Goal: Register for event/course

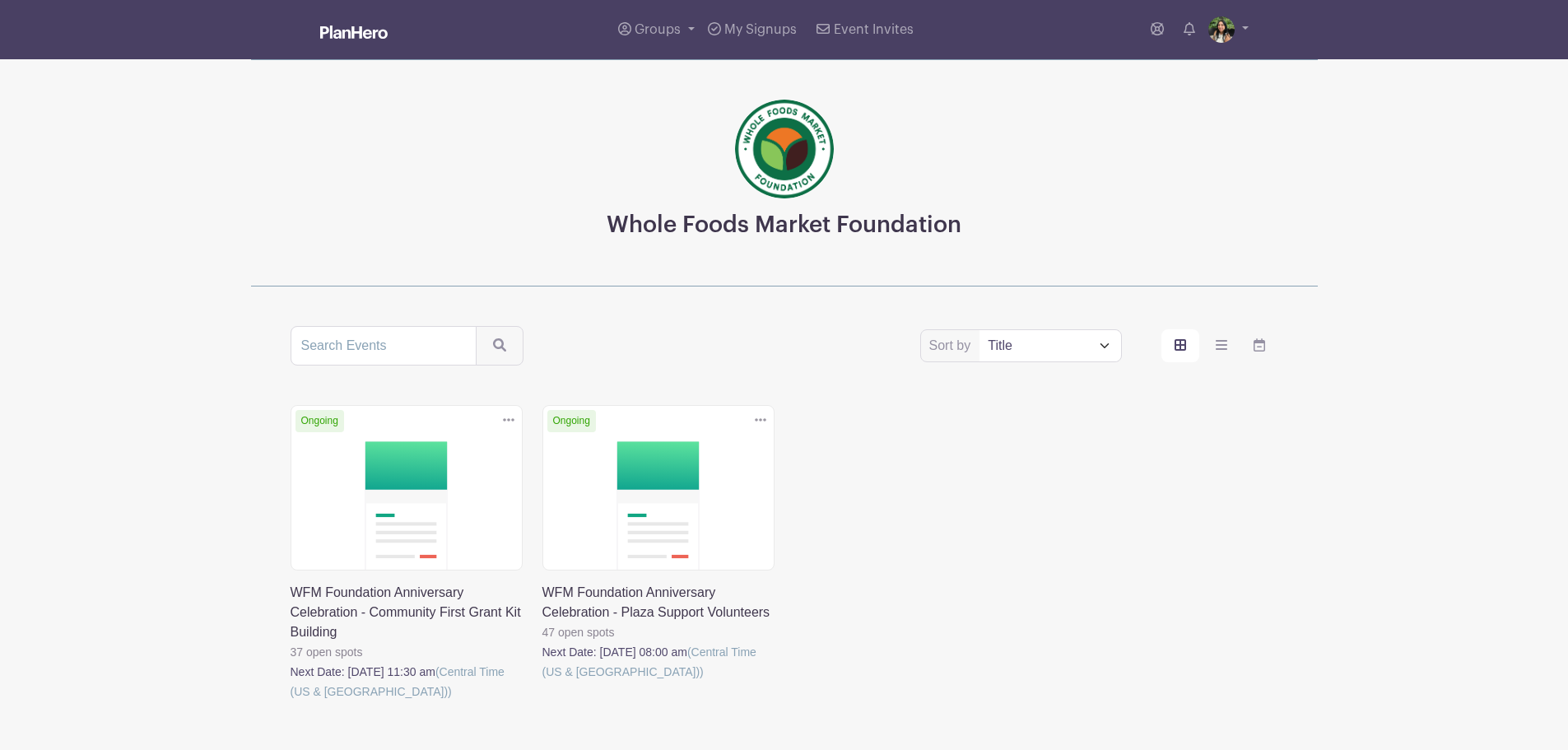
click at [291, 701] on link at bounding box center [291, 701] width 0 height 0
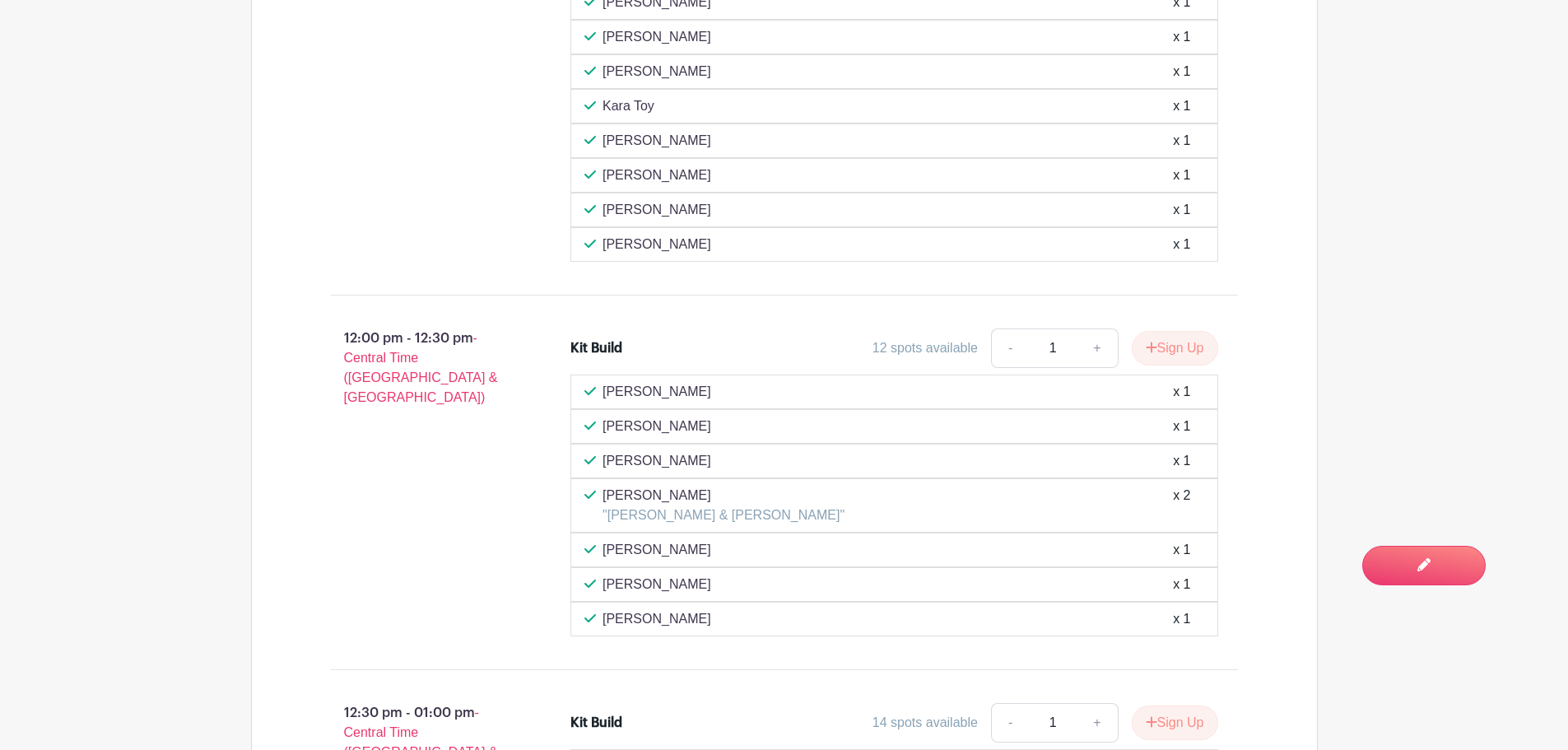
scroll to position [1259, 0]
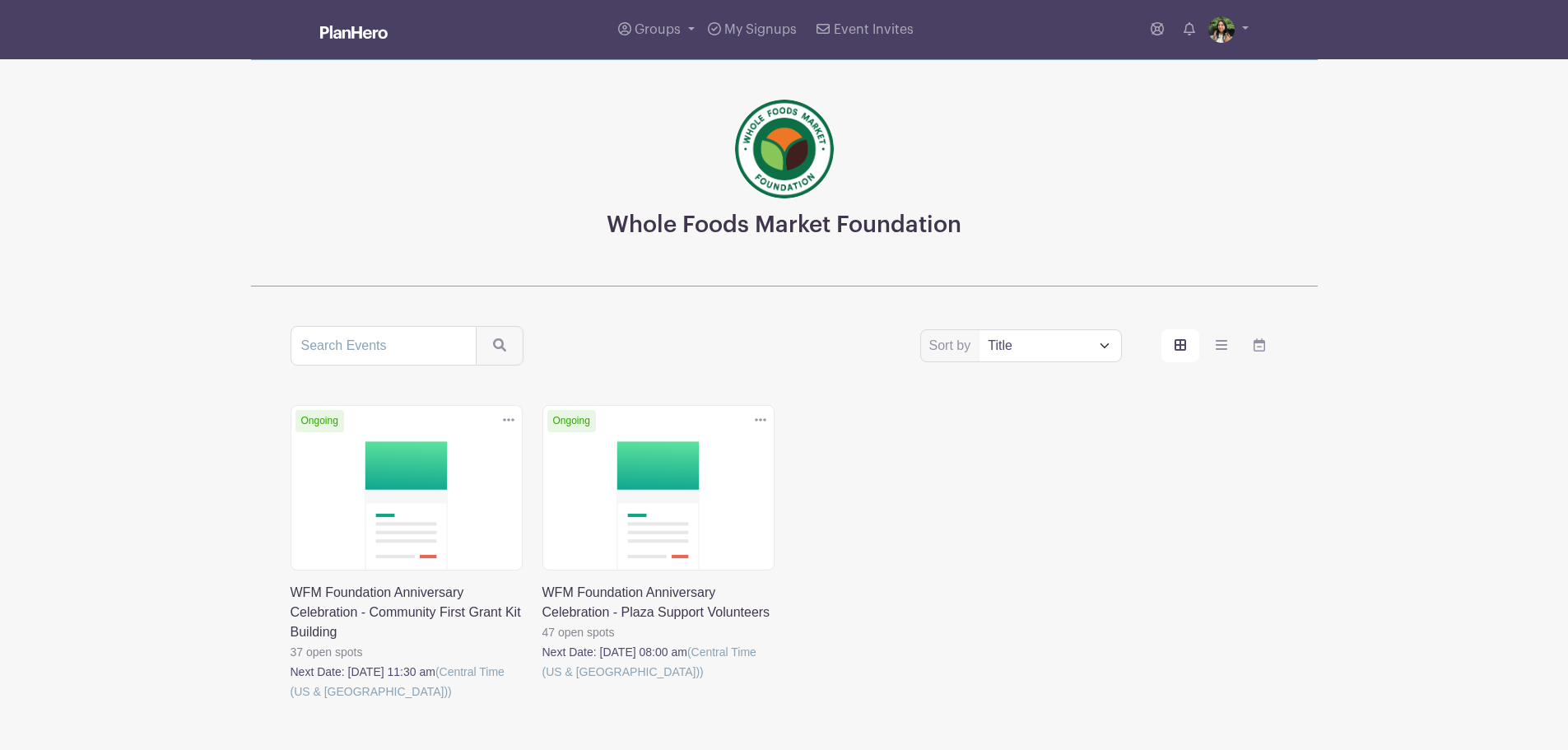
click at [543, 681] on link at bounding box center [543, 681] width 0 height 0
click at [291, 701] on link at bounding box center [291, 701] width 0 height 0
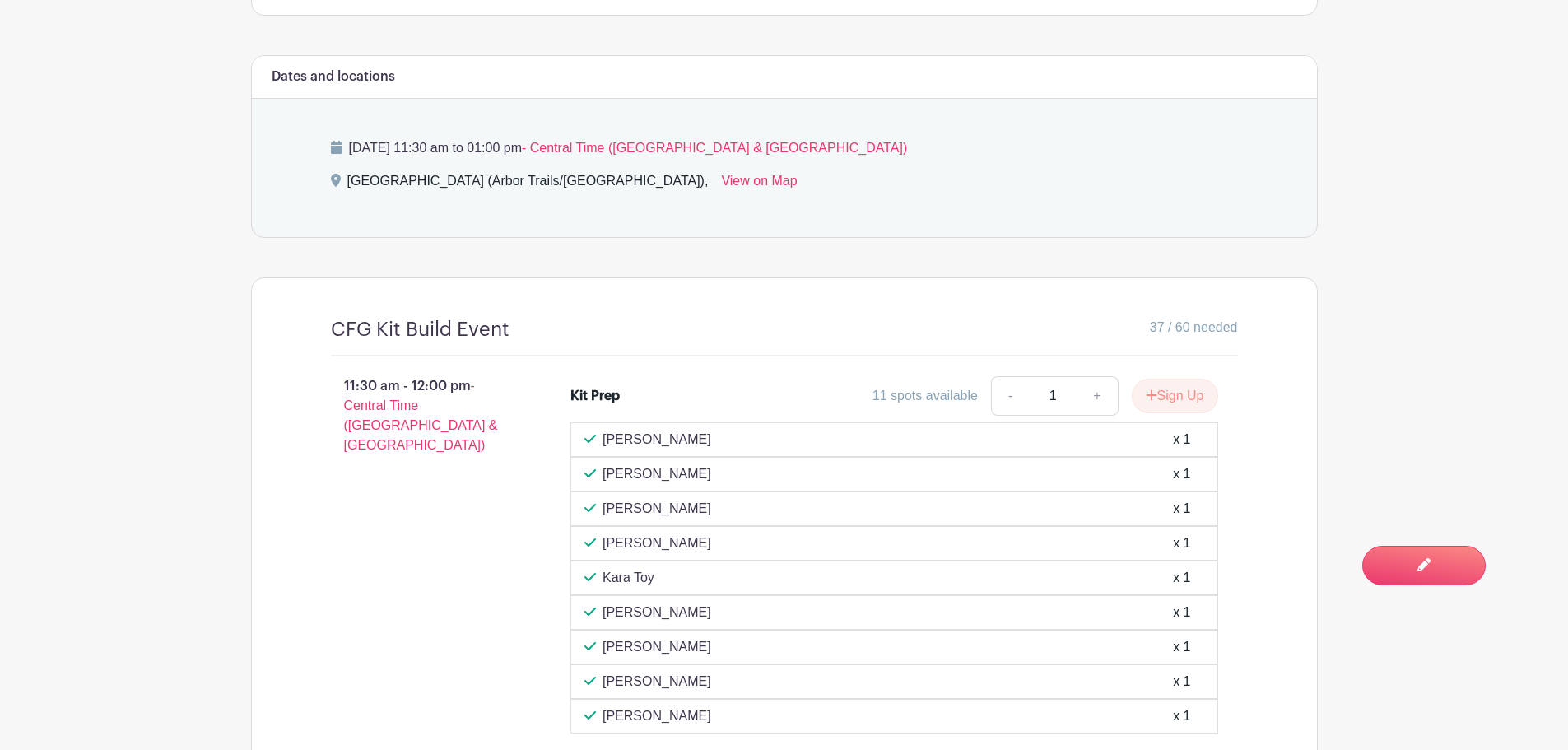
scroll to position [823, 0]
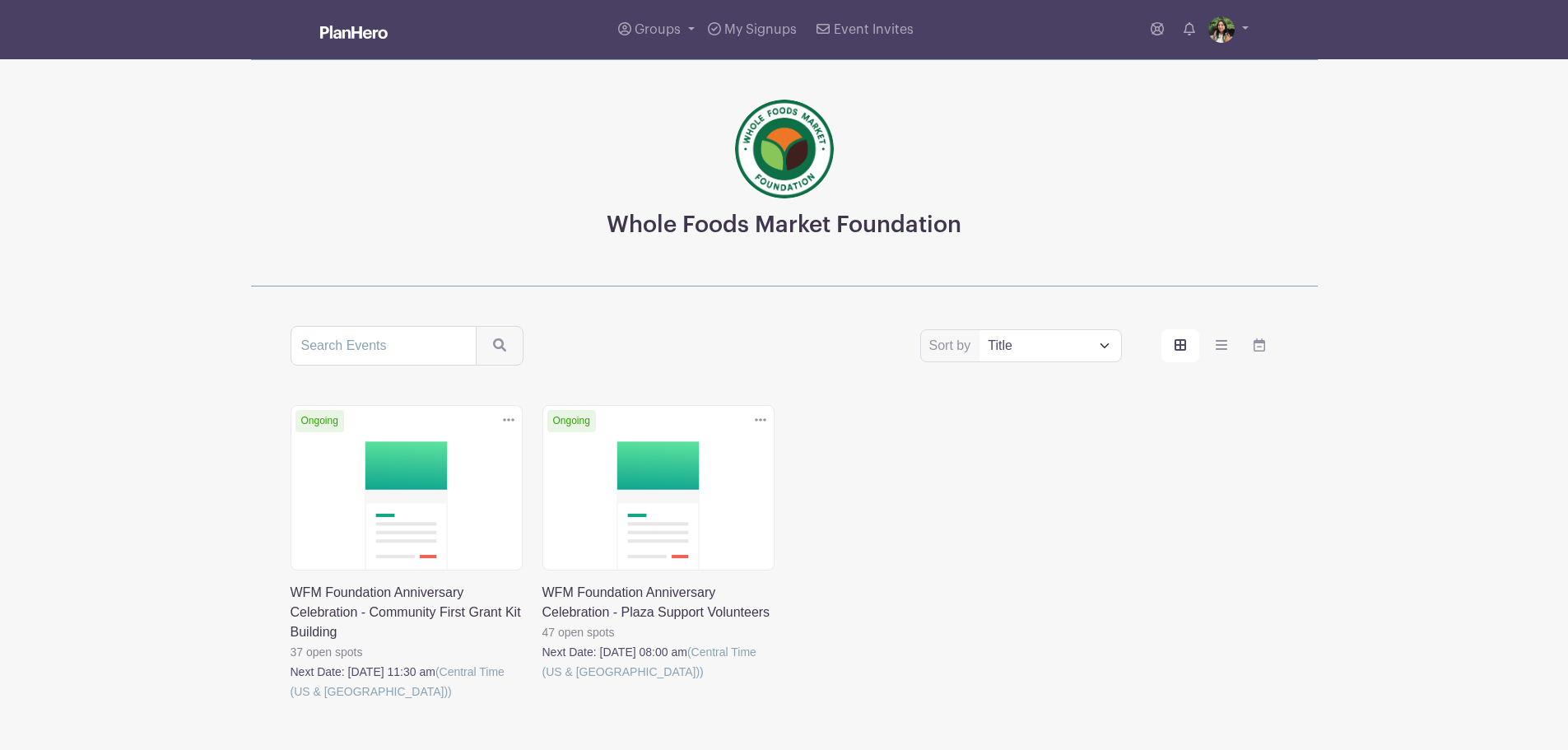
click at [543, 681] on link at bounding box center [543, 681] width 0 height 0
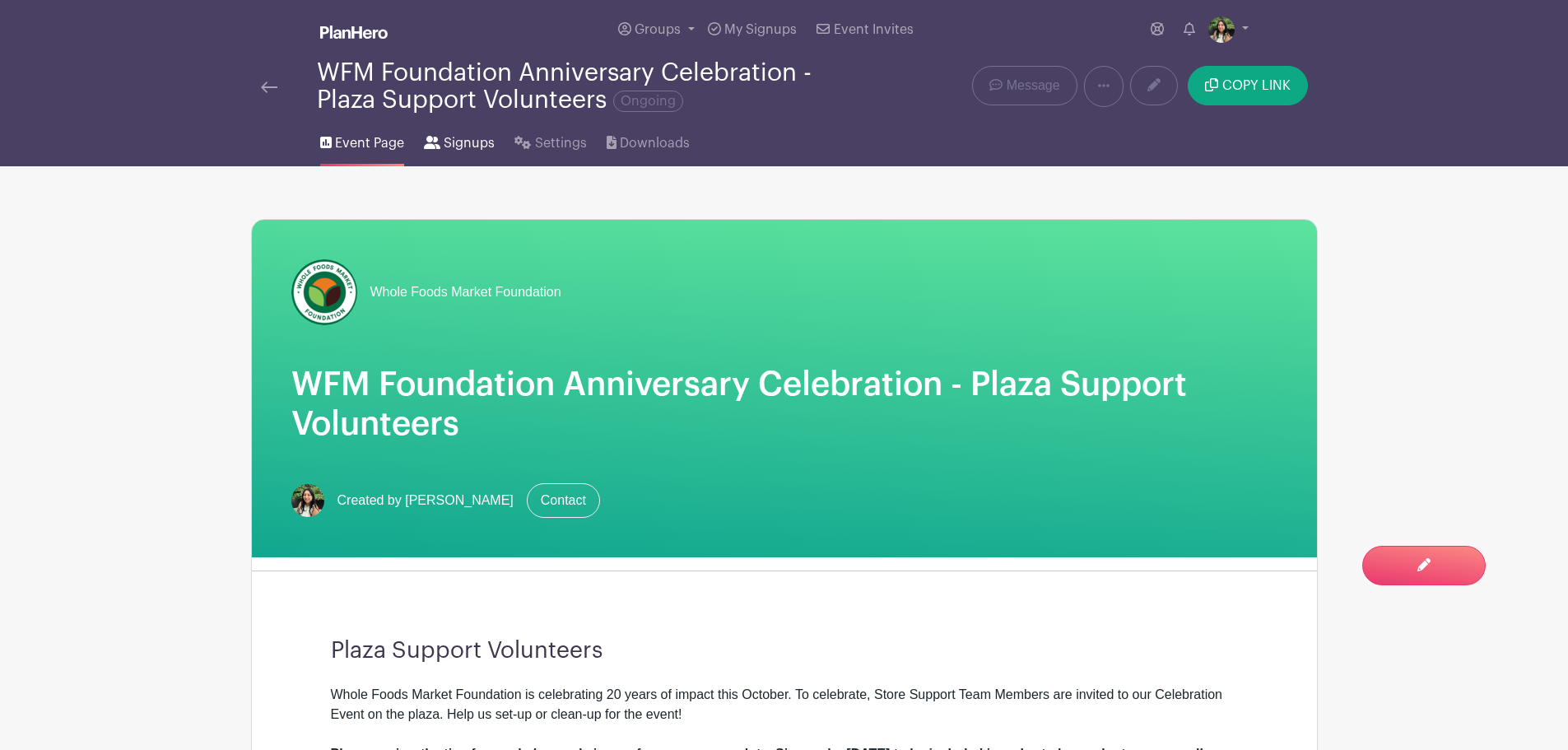
click at [436, 145] on icon at bounding box center [432, 142] width 17 height 13
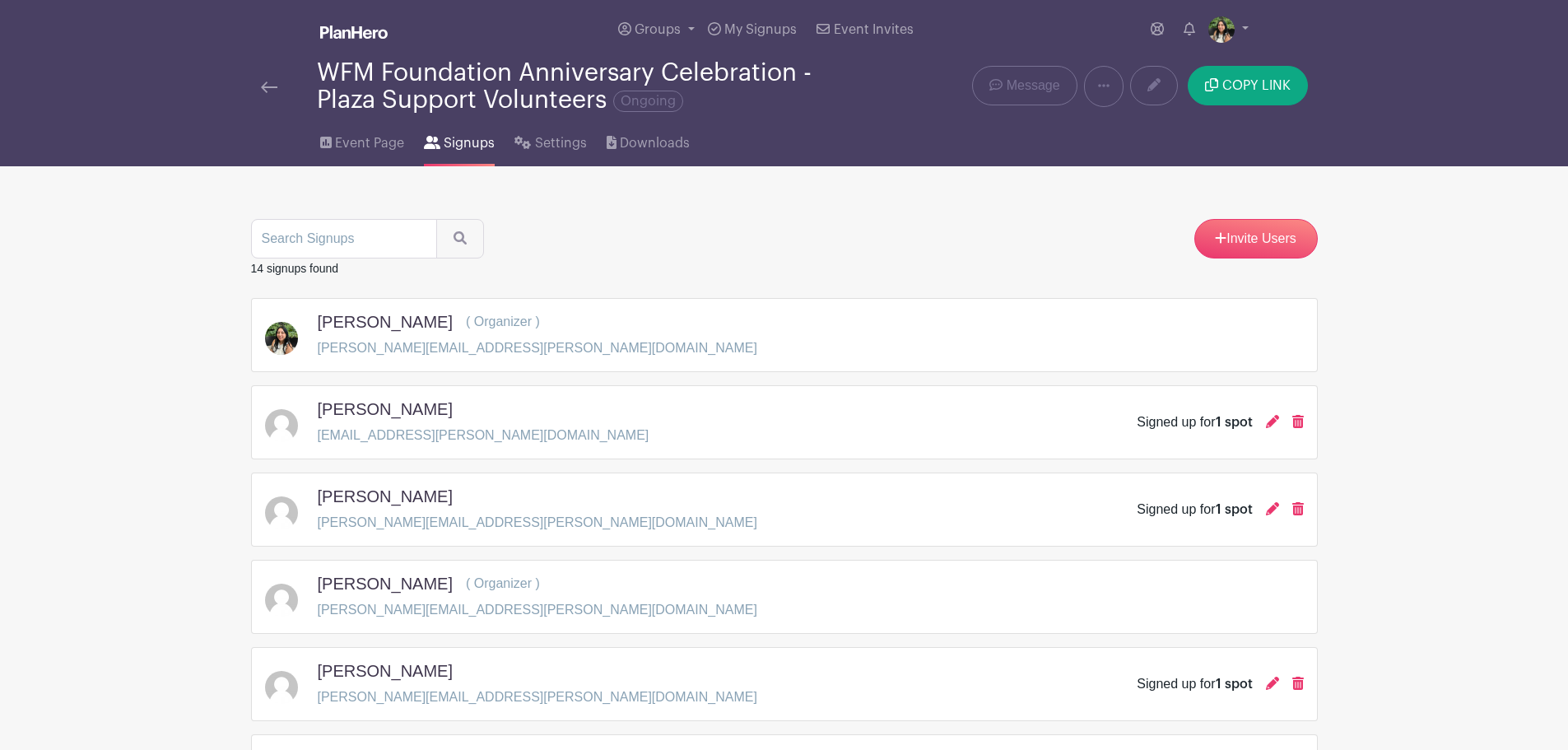
click at [276, 83] on img at bounding box center [270, 87] width 17 height 12
